Goal: Task Accomplishment & Management: Complete application form

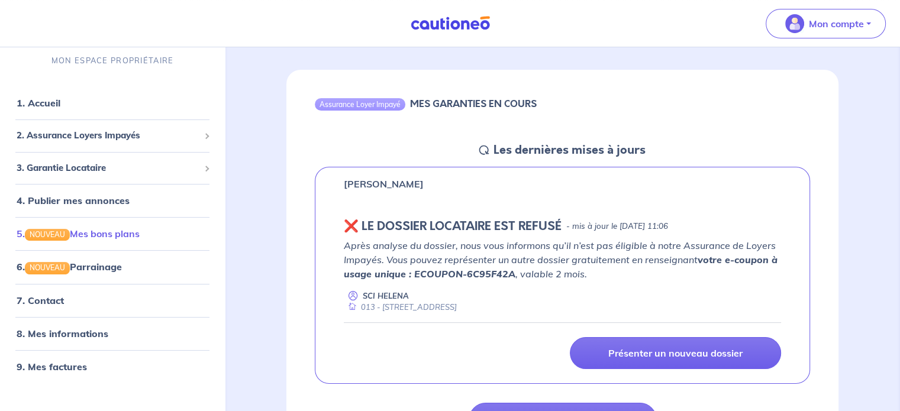
scroll to position [111, 0]
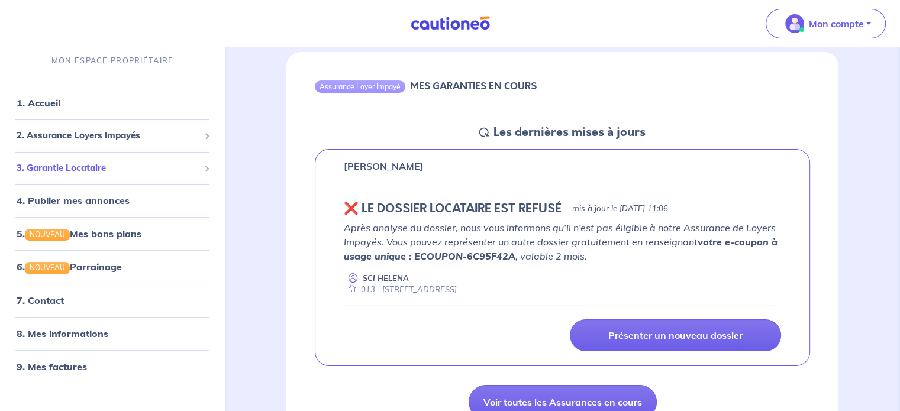
click at [106, 166] on span "3. Garantie Locataire" at bounding box center [108, 169] width 183 height 14
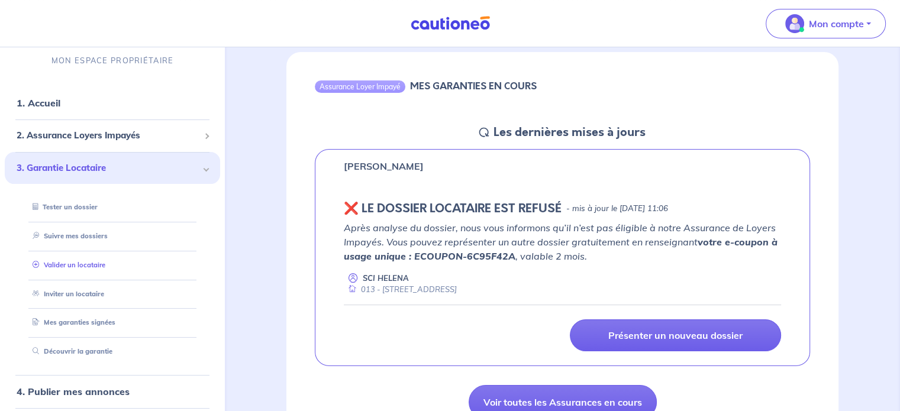
click at [96, 269] on link "Valider un locataire" at bounding box center [66, 265] width 77 height 8
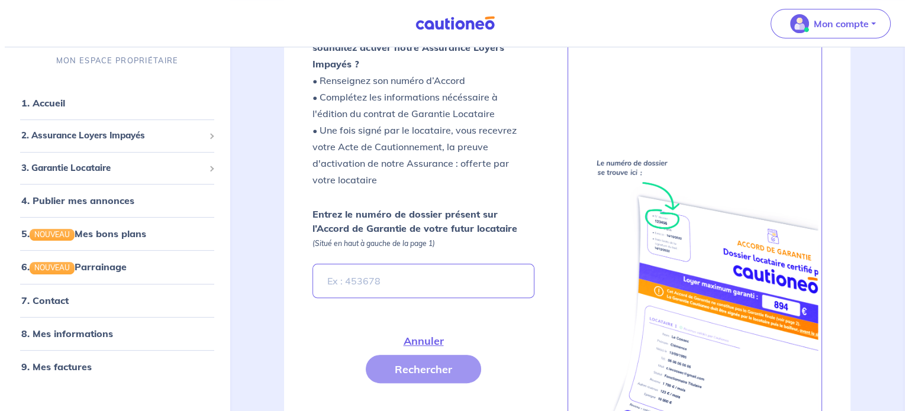
scroll to position [352, 0]
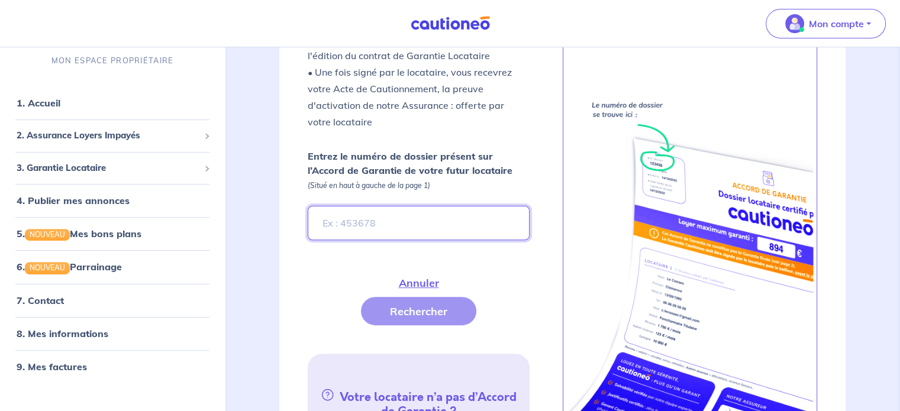
paste input "55bd209e-718a-4323-9db7-8f2ca4f06254"
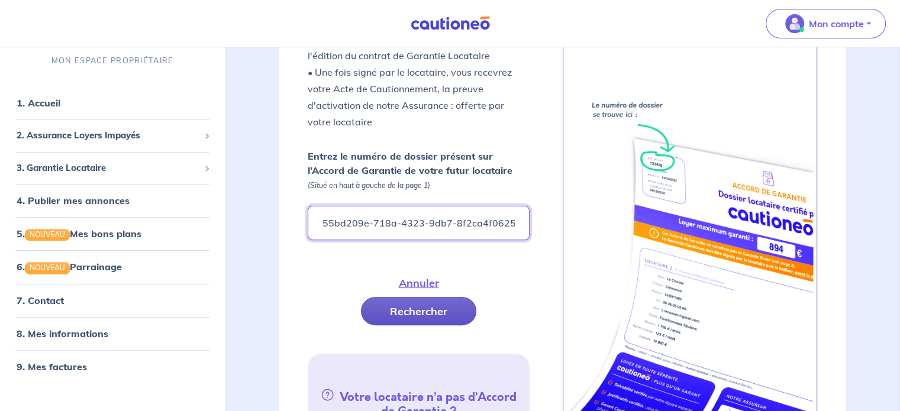
type input "55bd209e-718a-4323-9db7-8f2ca4f06254"
click at [417, 297] on button "Rechercher" at bounding box center [418, 311] width 115 height 28
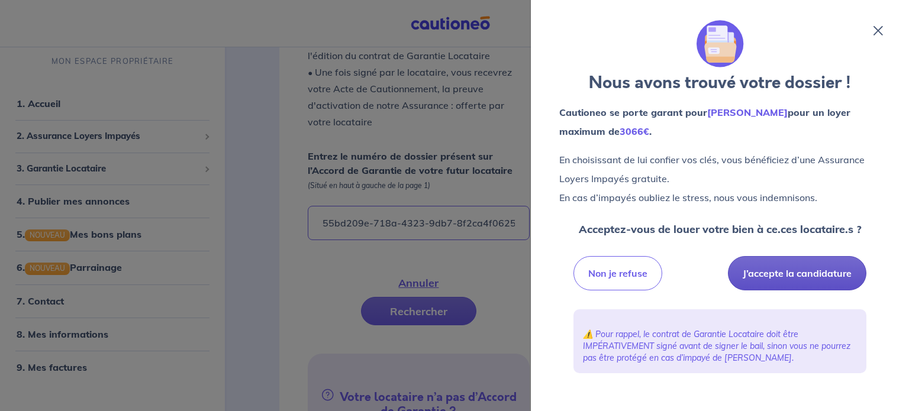
click at [574, 266] on button "J’accepte la candidature" at bounding box center [797, 273] width 138 height 34
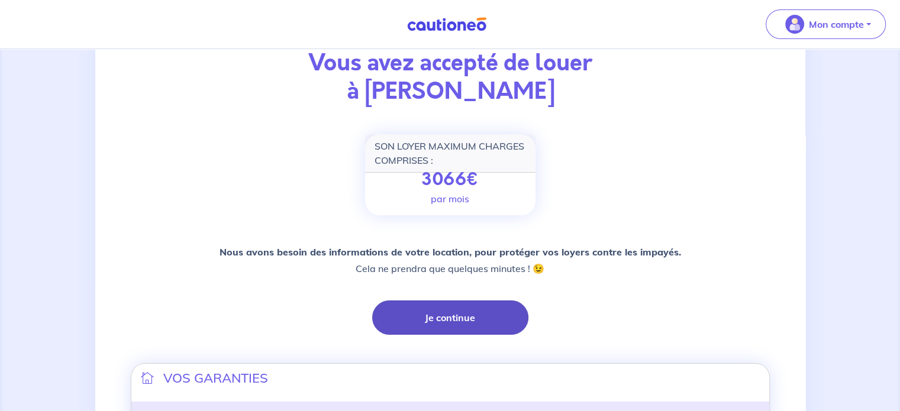
scroll to position [96, 0]
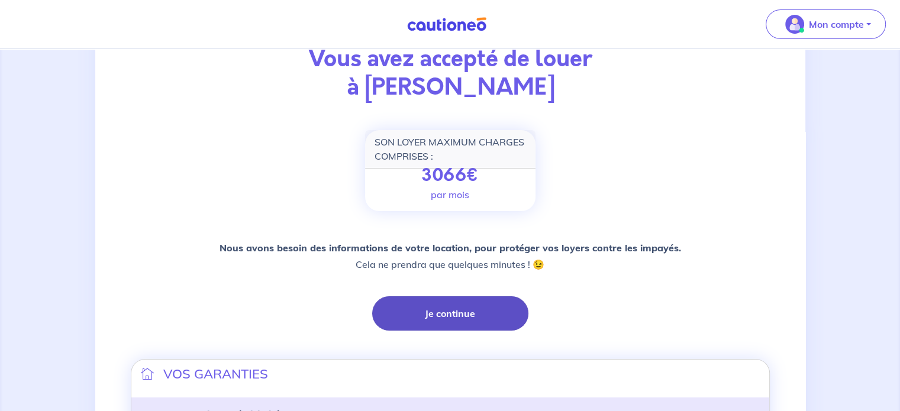
click at [489, 308] on button "Je continue" at bounding box center [450, 313] width 156 height 34
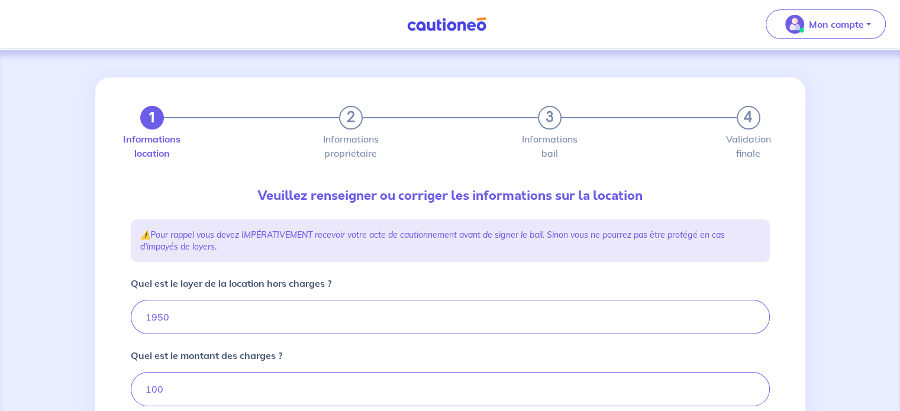
type input "2050"
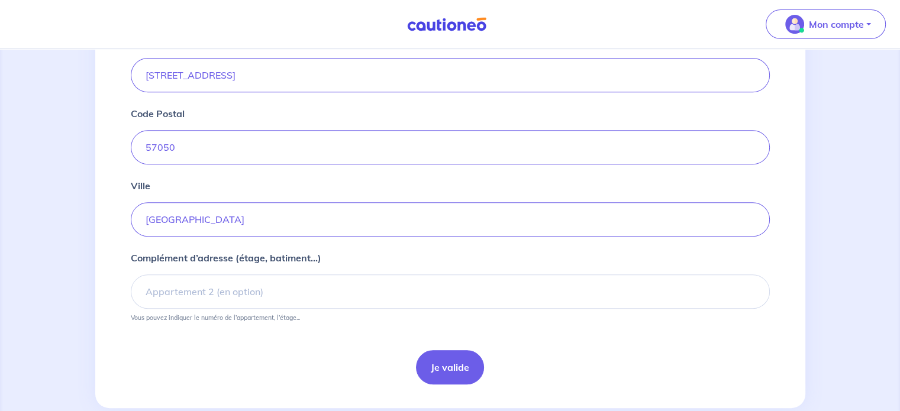
scroll to position [495, 0]
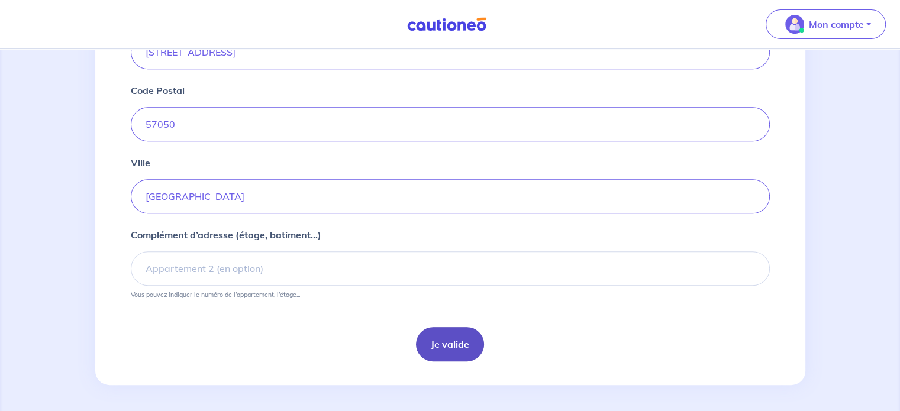
click at [451, 351] on button "Je valide" at bounding box center [450, 344] width 68 height 34
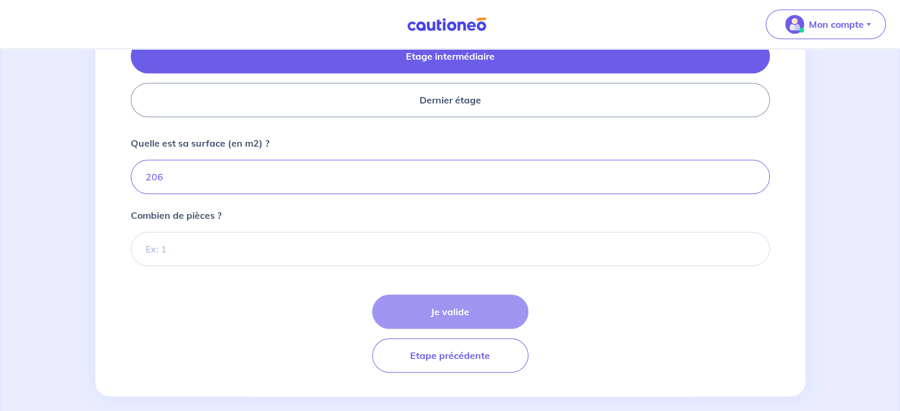
scroll to position [566, 0]
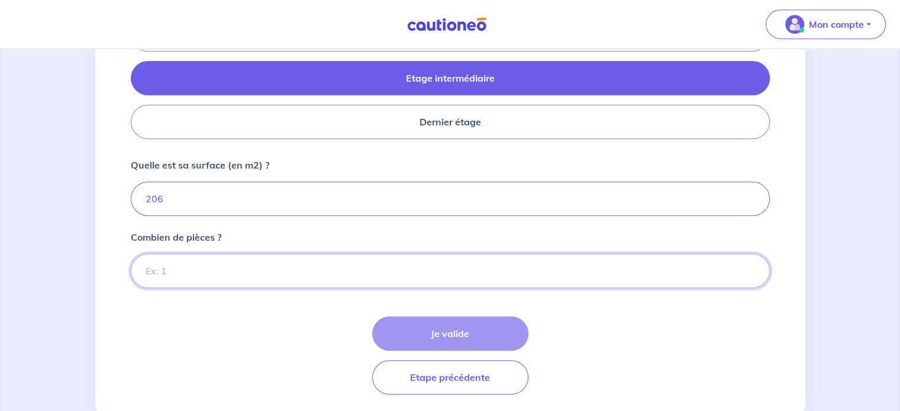
click at [433, 254] on input "Combien de pièces ?" at bounding box center [450, 271] width 639 height 34
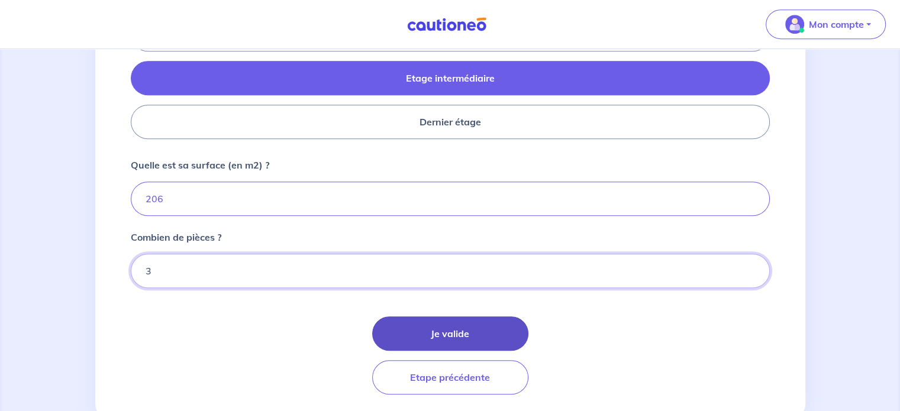
type input "3"
click at [435, 326] on button "Je valide" at bounding box center [450, 333] width 156 height 34
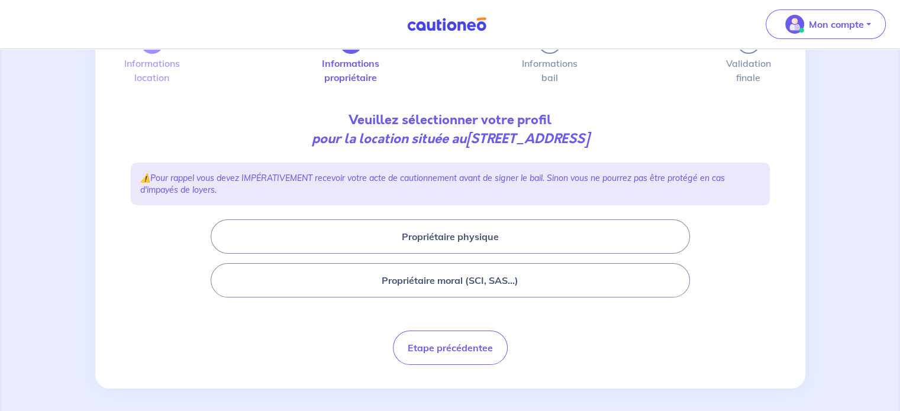
scroll to position [80, 0]
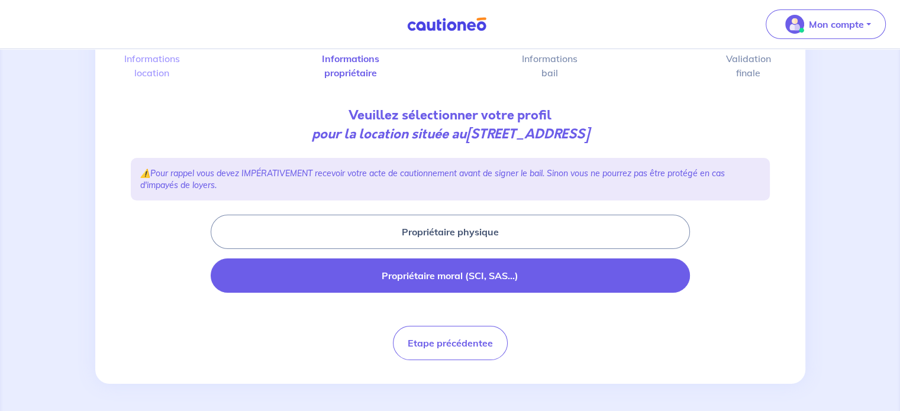
click at [519, 283] on button "Propriétaire moral (SCI, SAS...)" at bounding box center [450, 276] width 479 height 34
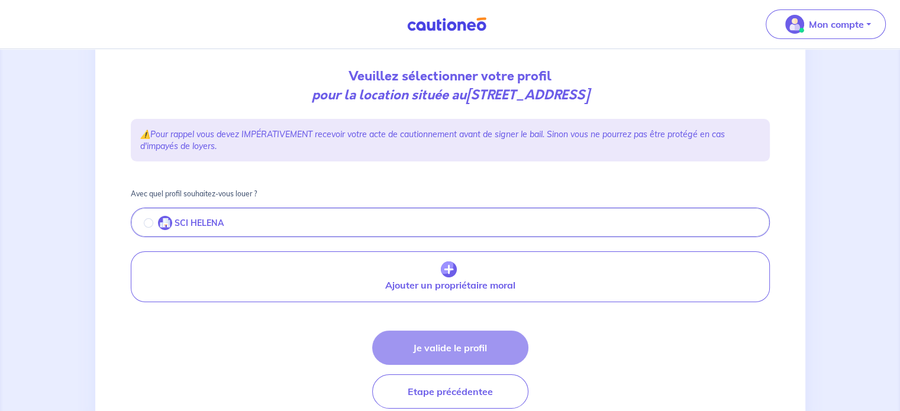
scroll to position [130, 0]
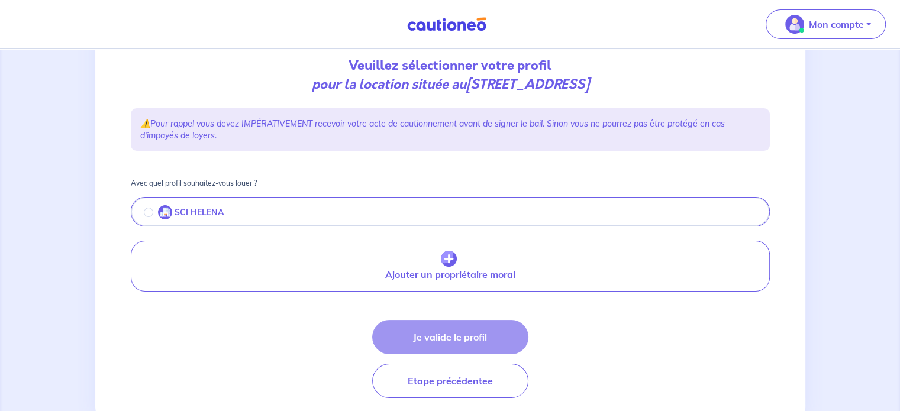
click at [479, 218] on button "SCI HELENA" at bounding box center [450, 213] width 637 height 25
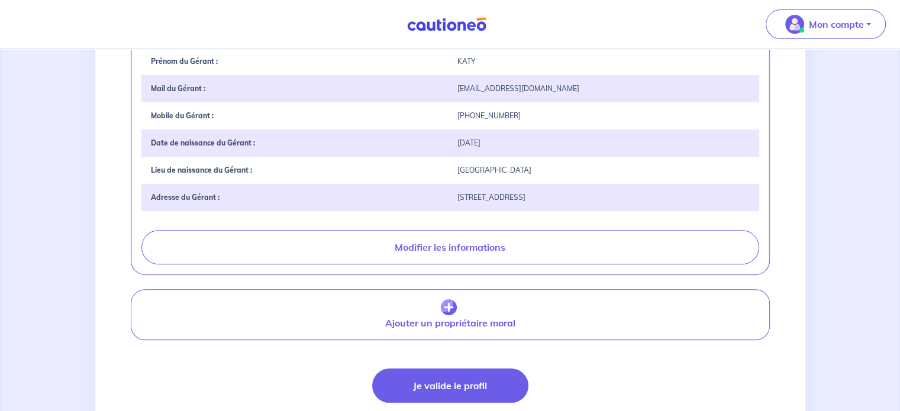
scroll to position [438, 0]
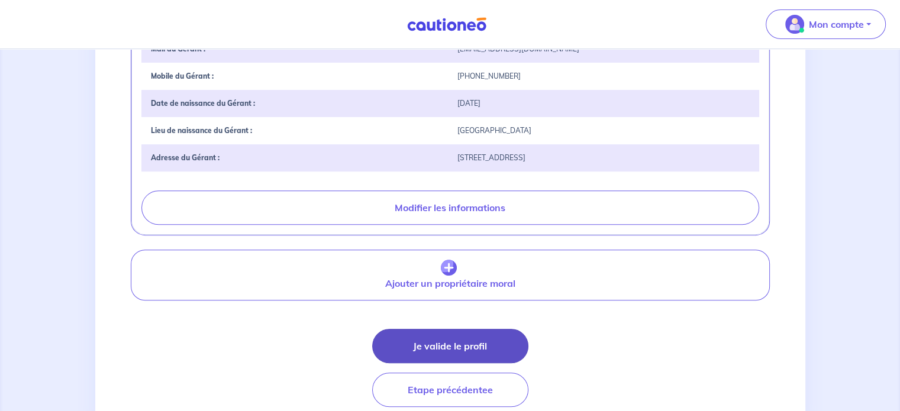
click at [487, 340] on button "Je valide le profil" at bounding box center [450, 346] width 156 height 34
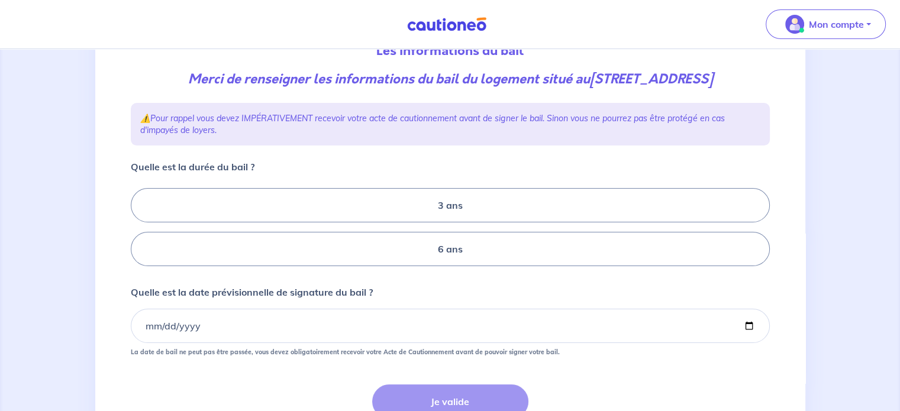
scroll to position [193, 0]
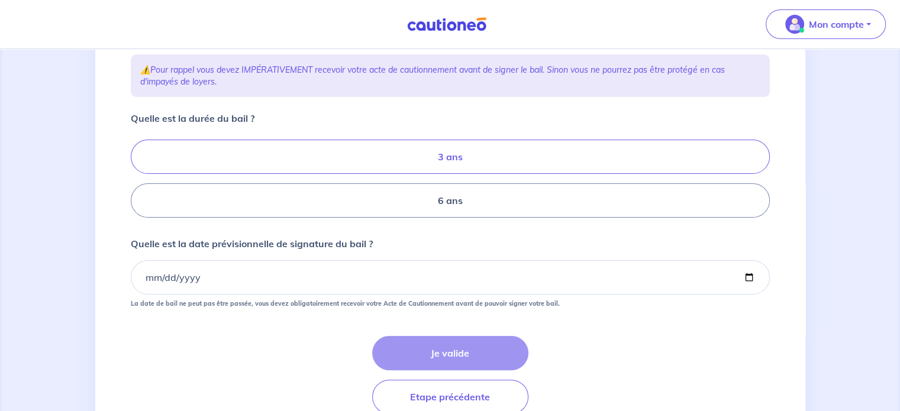
click at [461, 153] on label "3 ans" at bounding box center [450, 157] width 639 height 34
click at [138, 175] on input "3 ans" at bounding box center [135, 179] width 8 height 8
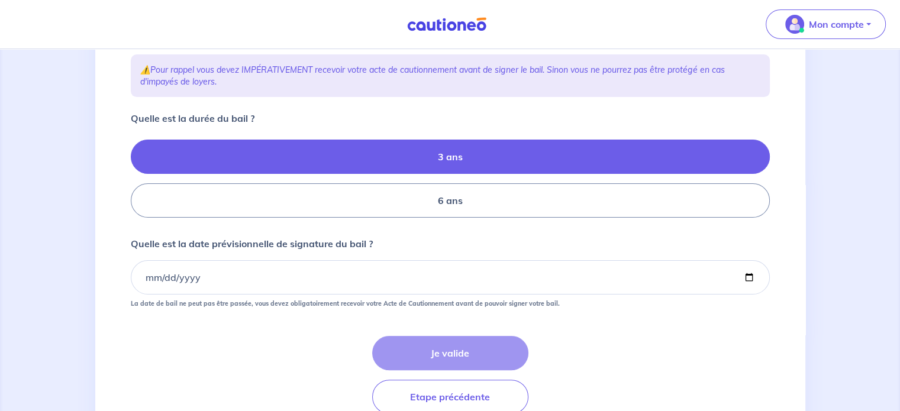
radio input "true"
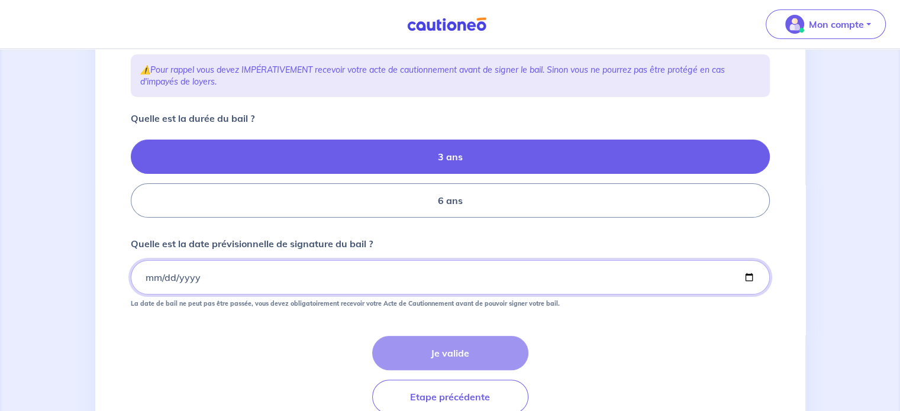
click at [148, 280] on input "Quelle est la date prévisionnelle de signature du bail ?" at bounding box center [450, 277] width 639 height 34
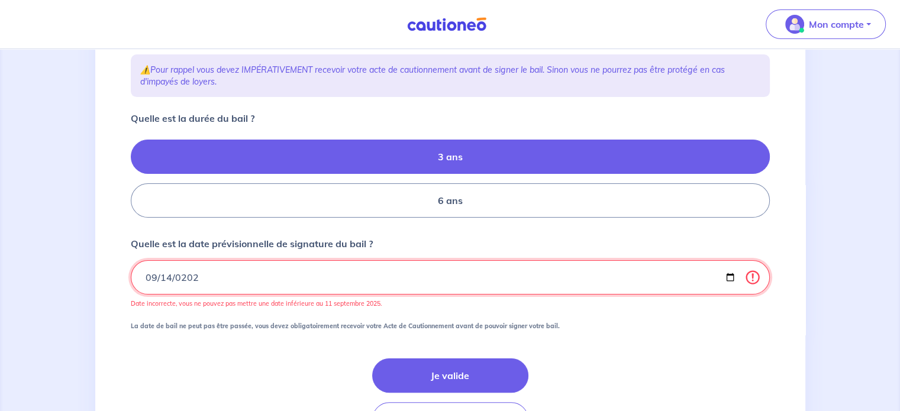
type input "2025-09-14"
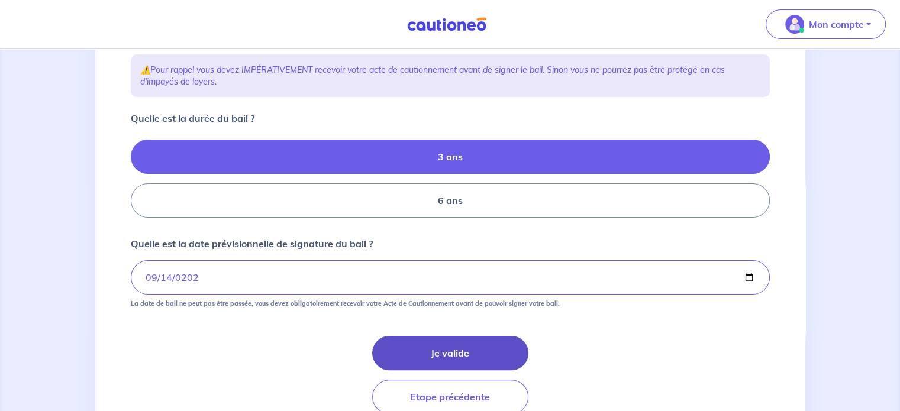
click at [511, 356] on button "Je valide" at bounding box center [450, 353] width 156 height 34
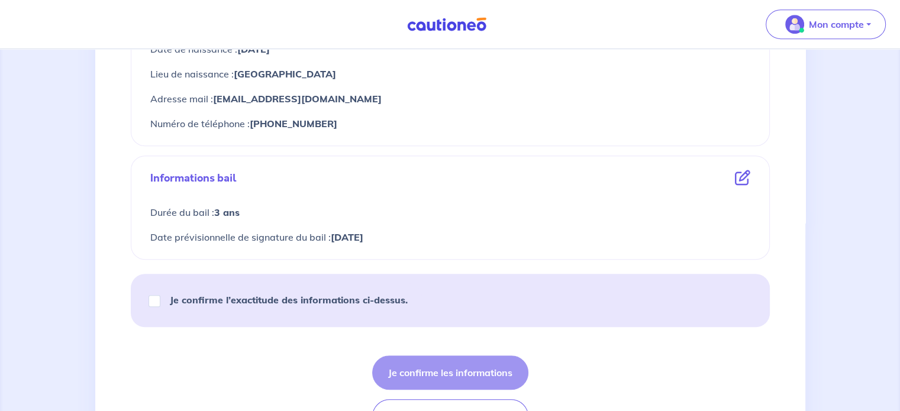
scroll to position [615, 0]
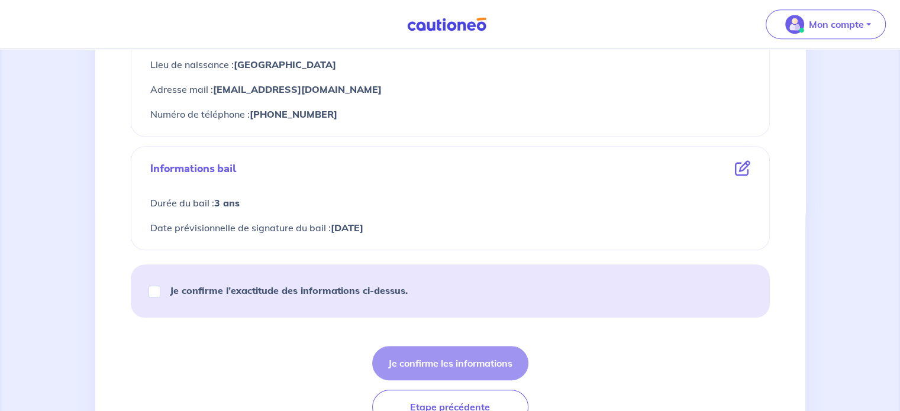
click at [338, 288] on strong "Je confirme l’exactitude des informations ci-dessus." at bounding box center [289, 291] width 238 height 12
click at [160, 288] on input "Je confirme l’exactitude des informations ci-dessus." at bounding box center [154, 292] width 12 height 12
checkbox input "true"
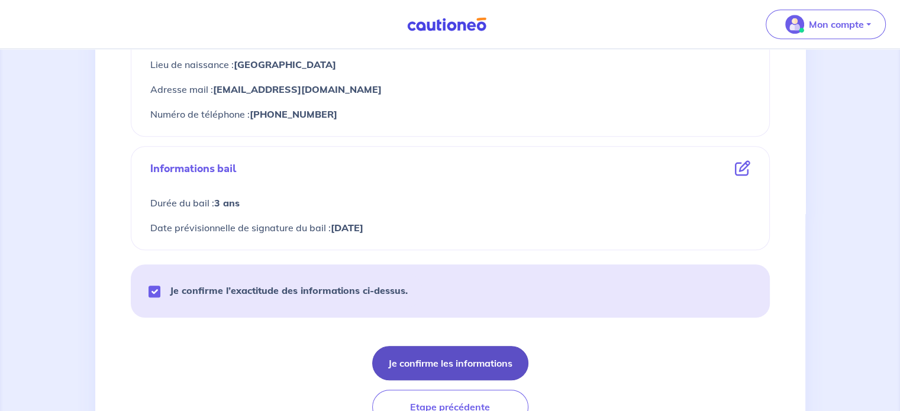
click at [438, 370] on button "Je confirme les informations" at bounding box center [450, 363] width 156 height 34
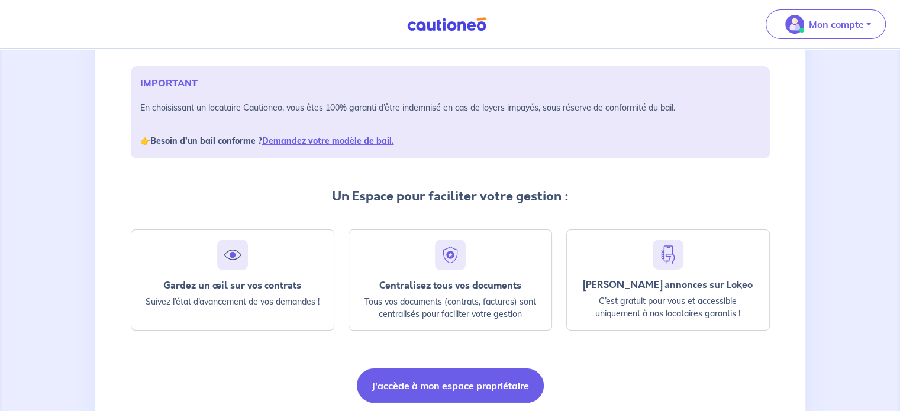
scroll to position [204, 0]
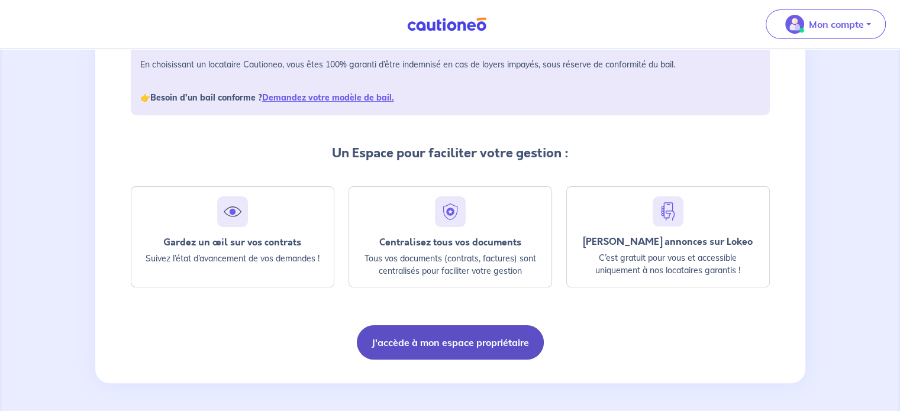
click at [486, 343] on button "J'accède à mon espace propriétaire" at bounding box center [450, 342] width 187 height 34
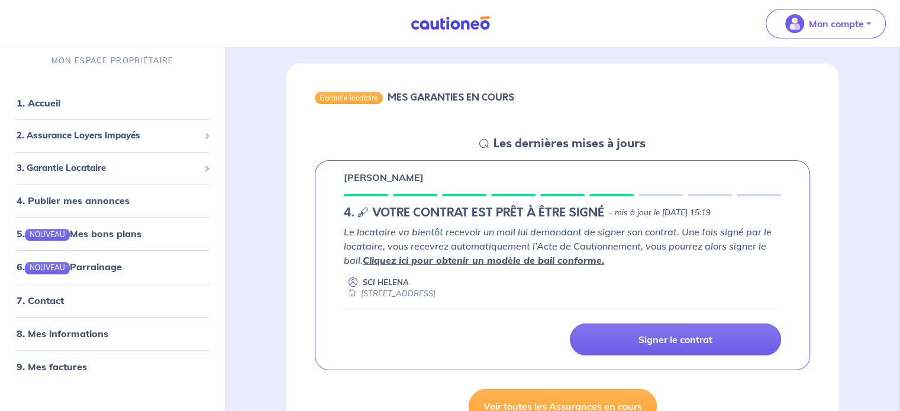
scroll to position [95, 0]
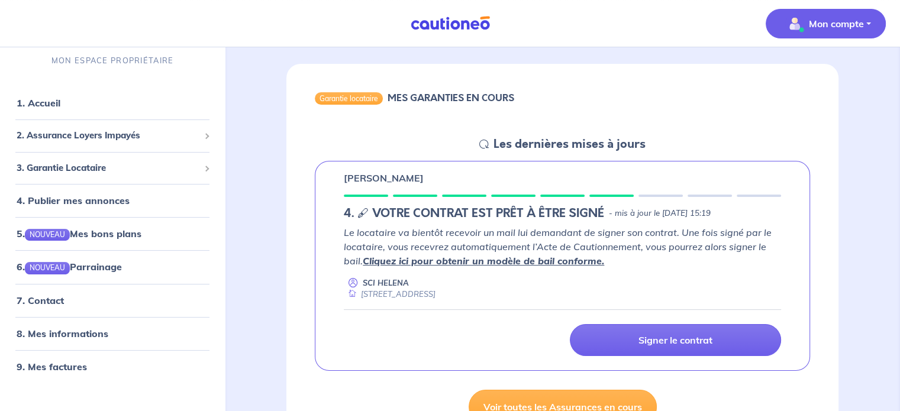
click at [862, 23] on p "Mon compte" at bounding box center [836, 24] width 55 height 14
click at [634, 104] on div "Garantie locataire MES GARANTIES EN COURS" at bounding box center [562, 100] width 552 height 73
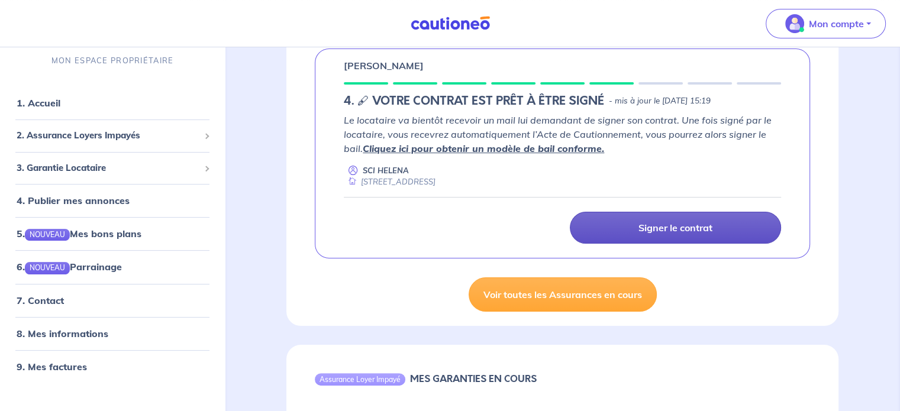
scroll to position [206, 0]
click at [705, 241] on link "Signer le contrat" at bounding box center [675, 228] width 211 height 32
click at [683, 232] on p "Signer le contrat" at bounding box center [675, 228] width 74 height 12
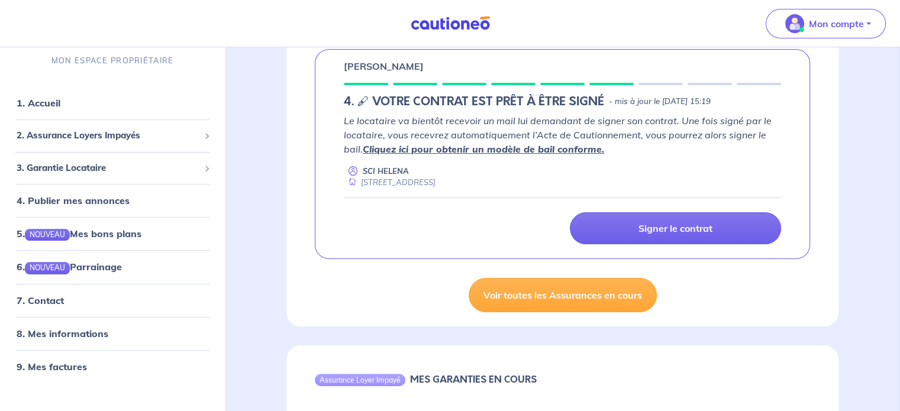
click at [331, 311] on div "Garantie locataire MES GARANTIES EN COURS Les dernières mises à jours Amar LAMK…" at bounding box center [562, 139] width 552 height 374
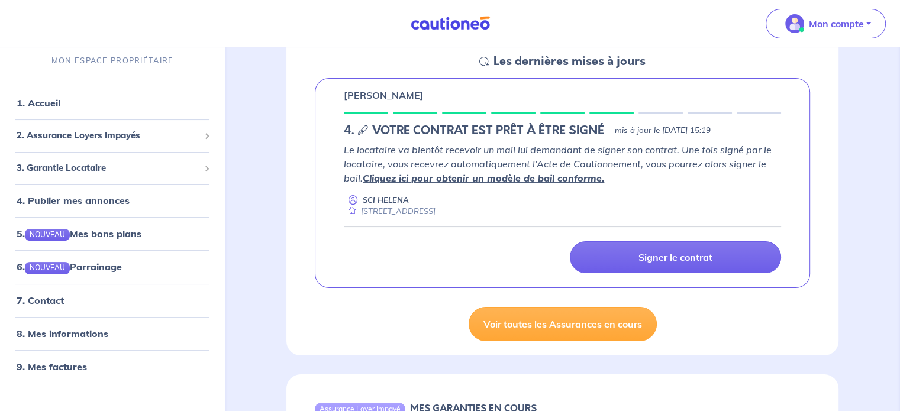
scroll to position [173, 0]
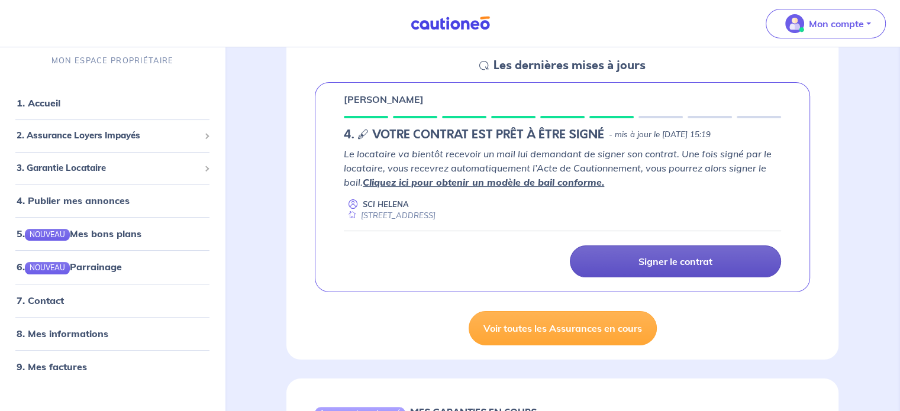
click at [670, 263] on p "Signer le contrat" at bounding box center [675, 262] width 74 height 12
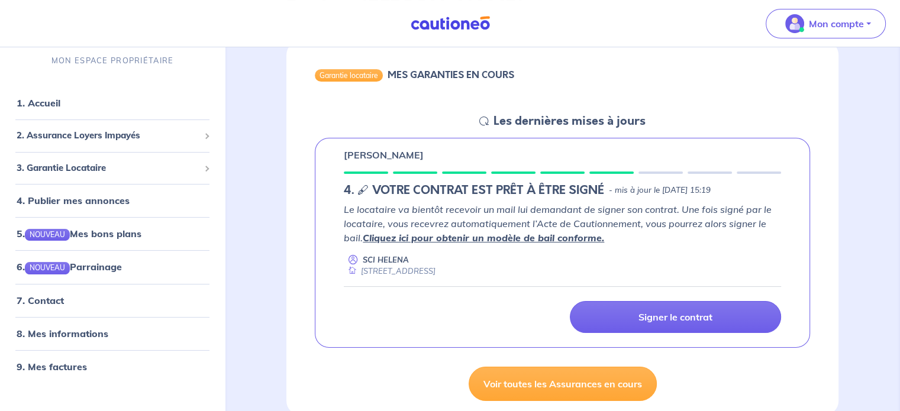
scroll to position [103, 0]
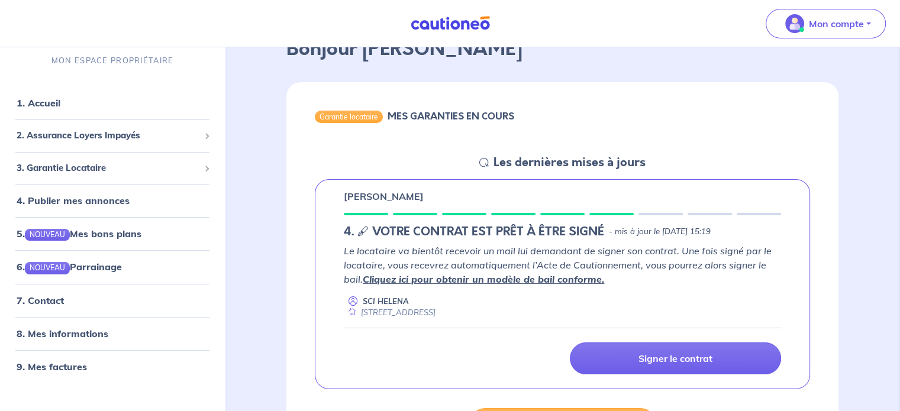
scroll to position [76, 0]
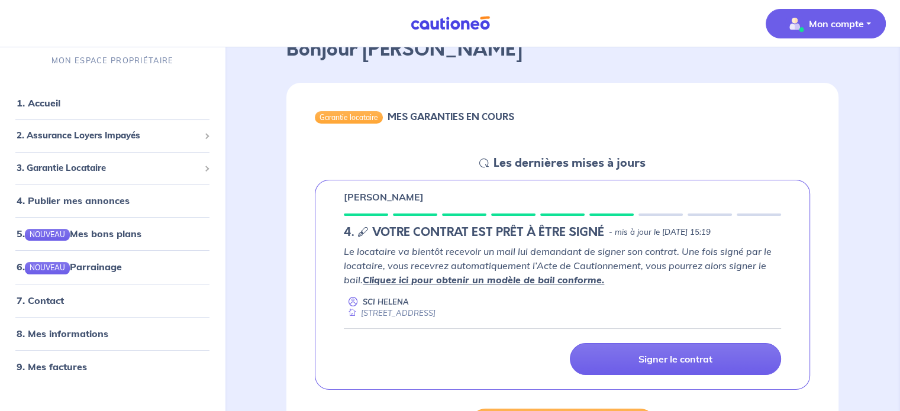
click at [794, 21] on img "button" at bounding box center [794, 23] width 19 height 19
click at [788, 70] on link "Mes informations" at bounding box center [813, 73] width 95 height 19
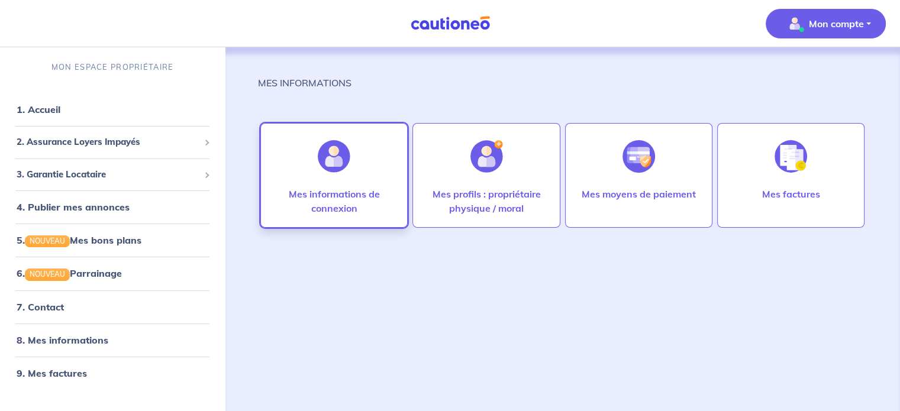
click at [393, 185] on div "Mes informations de connexion" at bounding box center [333, 175] width 147 height 105
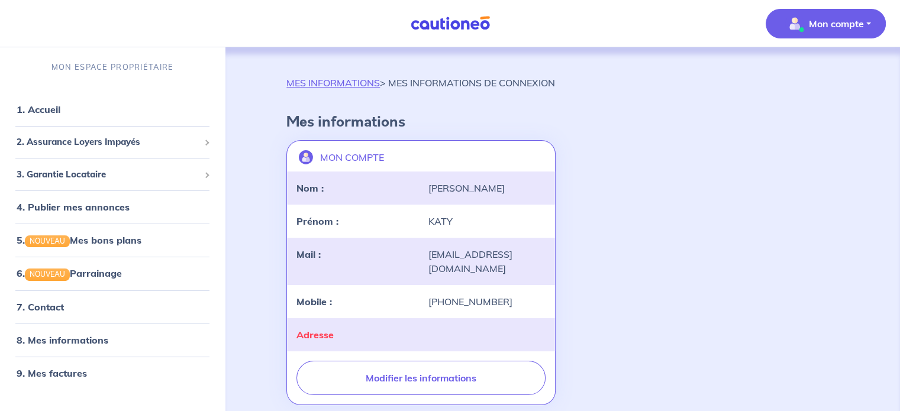
drag, startPoint x: 503, startPoint y: 273, endPoint x: 428, endPoint y: 256, distance: 77.1
click at [428, 256] on div "gestion@antonicelli-peinture.com" at bounding box center [486, 261] width 131 height 28
copy div "gestion@antonicelli-peinture.com"
click at [691, 179] on div "MON COMPTE landlord-id BAh7CEkiCGdpZAY6BkVUSSJWZ2lkOi8vY2F1dGlvbmVvLWNvcmUvVXNl…" at bounding box center [562, 272] width 566 height 274
